Goal: Find specific page/section

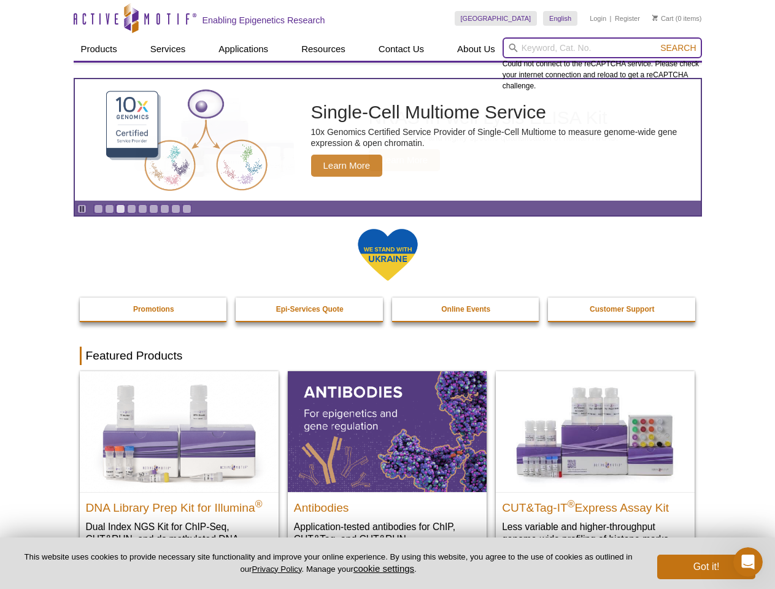
click at [602, 48] on input "search" at bounding box center [602, 47] width 199 height 21
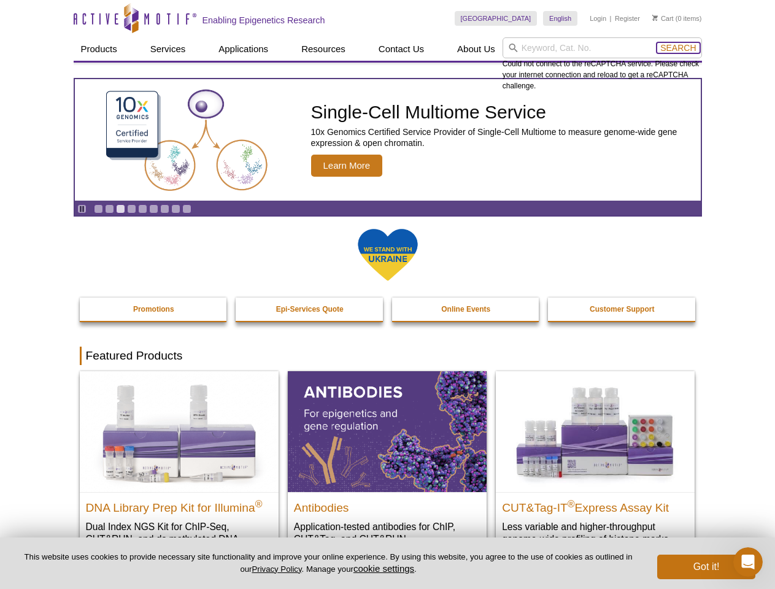
click at [678, 48] on span "Search" at bounding box center [678, 48] width 36 height 10
click at [82, 209] on icon "Pause" at bounding box center [82, 209] width 8 height 8
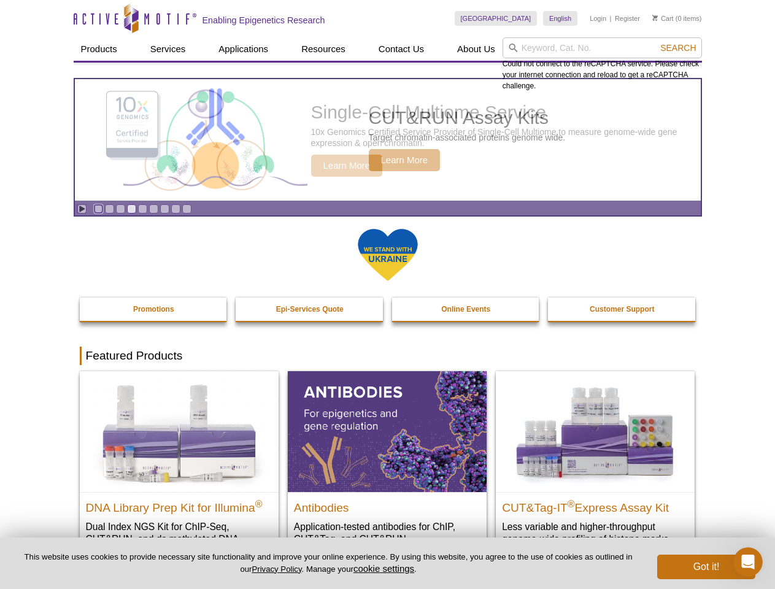
click at [98, 209] on link "Go to slide 1" at bounding box center [98, 208] width 9 height 9
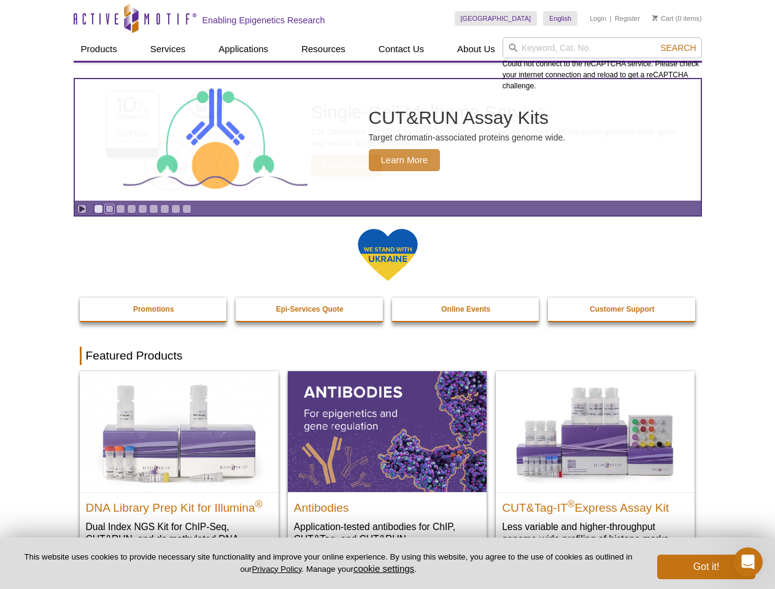
click at [109, 209] on link "Go to slide 2" at bounding box center [109, 208] width 9 height 9
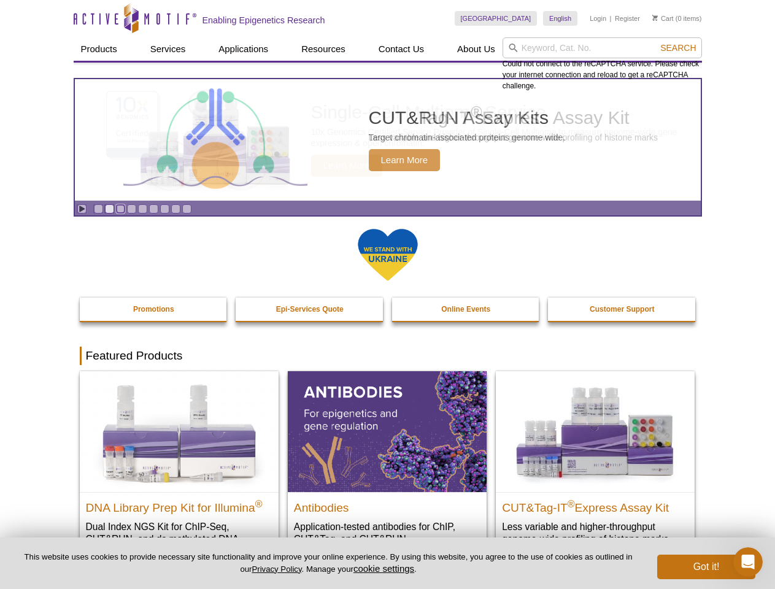
click at [120, 209] on link "Go to slide 3" at bounding box center [120, 208] width 9 height 9
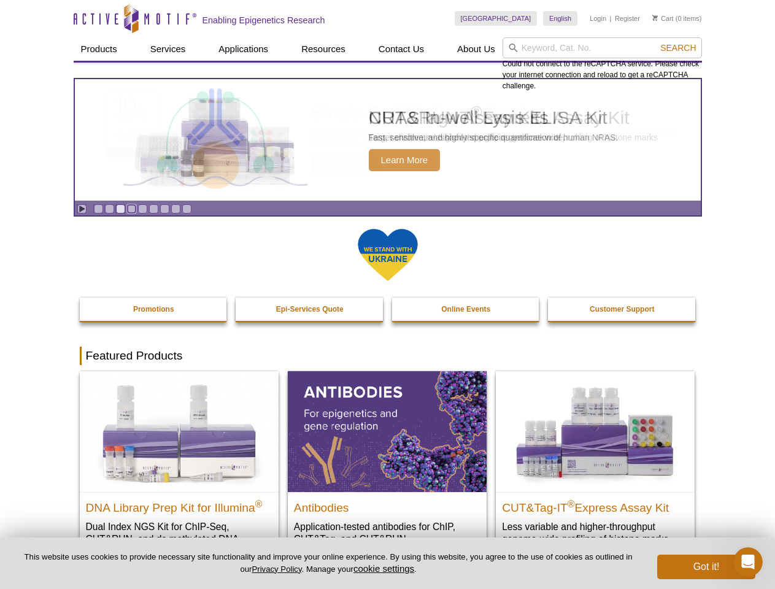
click at [131, 209] on link "Go to slide 4" at bounding box center [131, 208] width 9 height 9
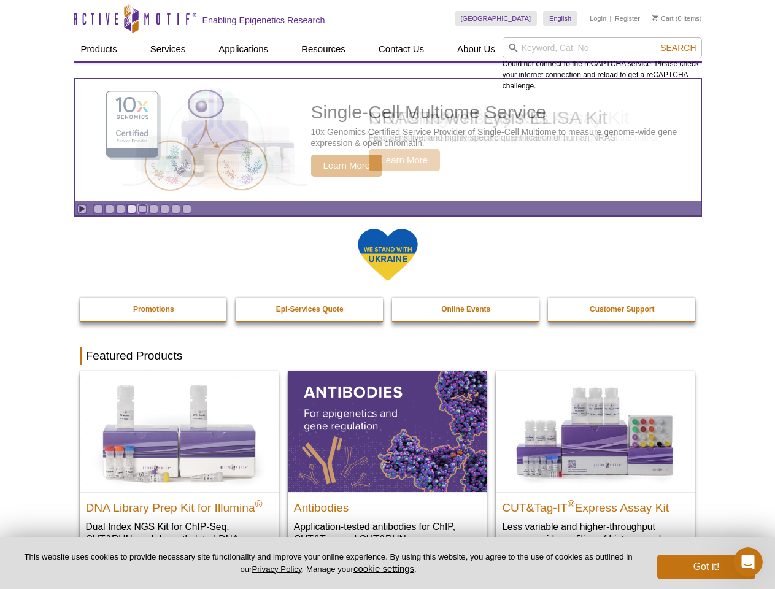
click at [142, 209] on link "Go to slide 5" at bounding box center [142, 208] width 9 height 9
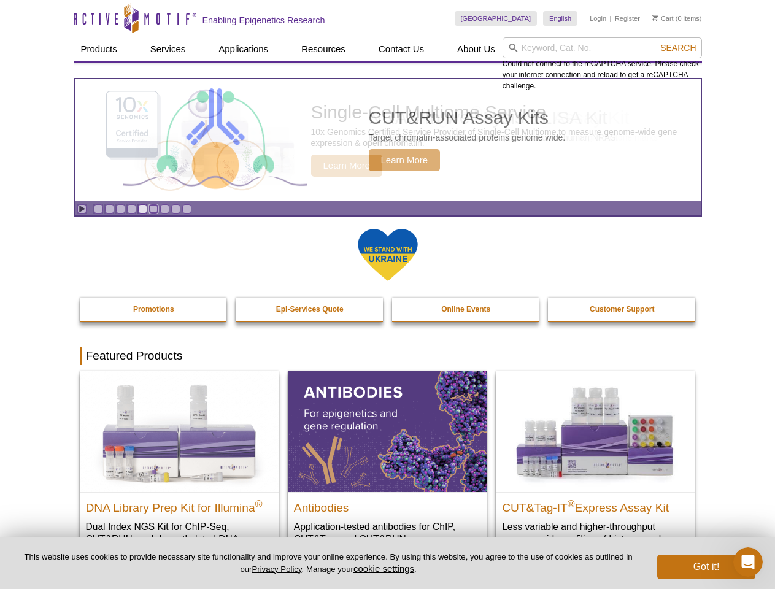
click at [153, 209] on link "Go to slide 6" at bounding box center [153, 208] width 9 height 9
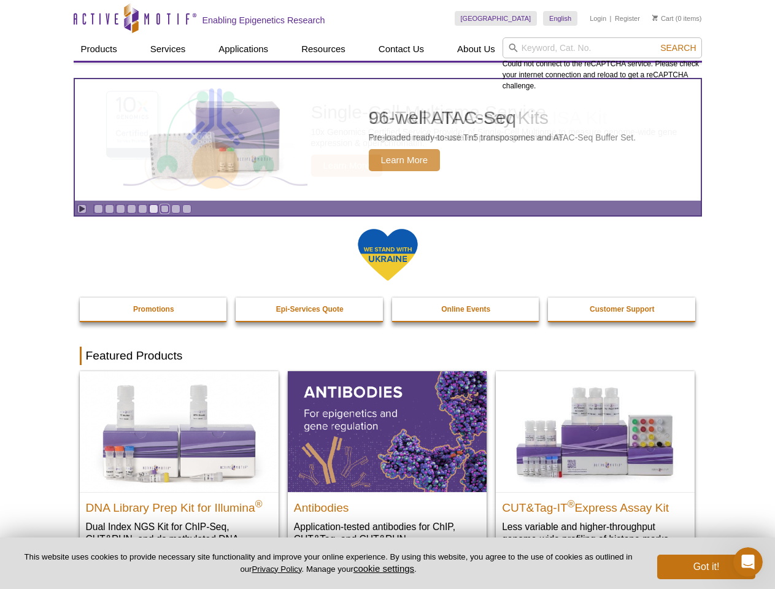
click at [164, 209] on link "Go to slide 7" at bounding box center [164, 208] width 9 height 9
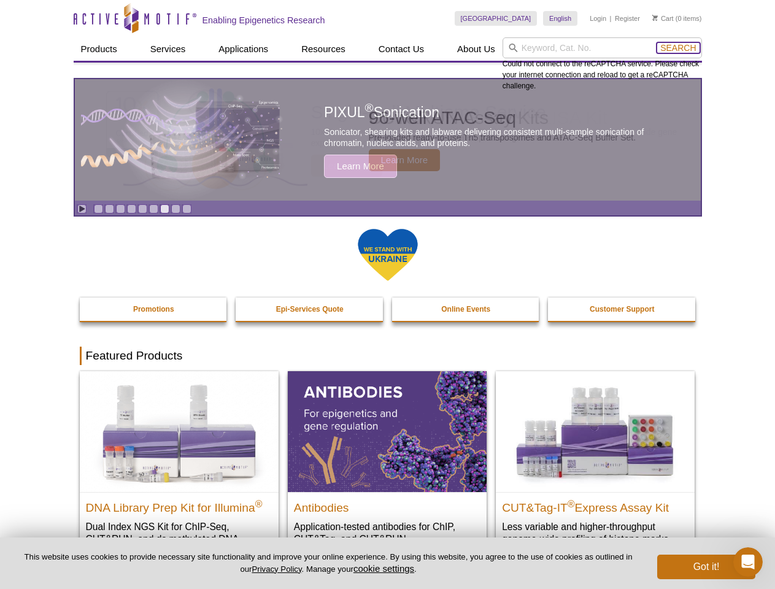
click at [678, 48] on span "Search" at bounding box center [678, 48] width 36 height 10
